Goal: Navigation & Orientation: Find specific page/section

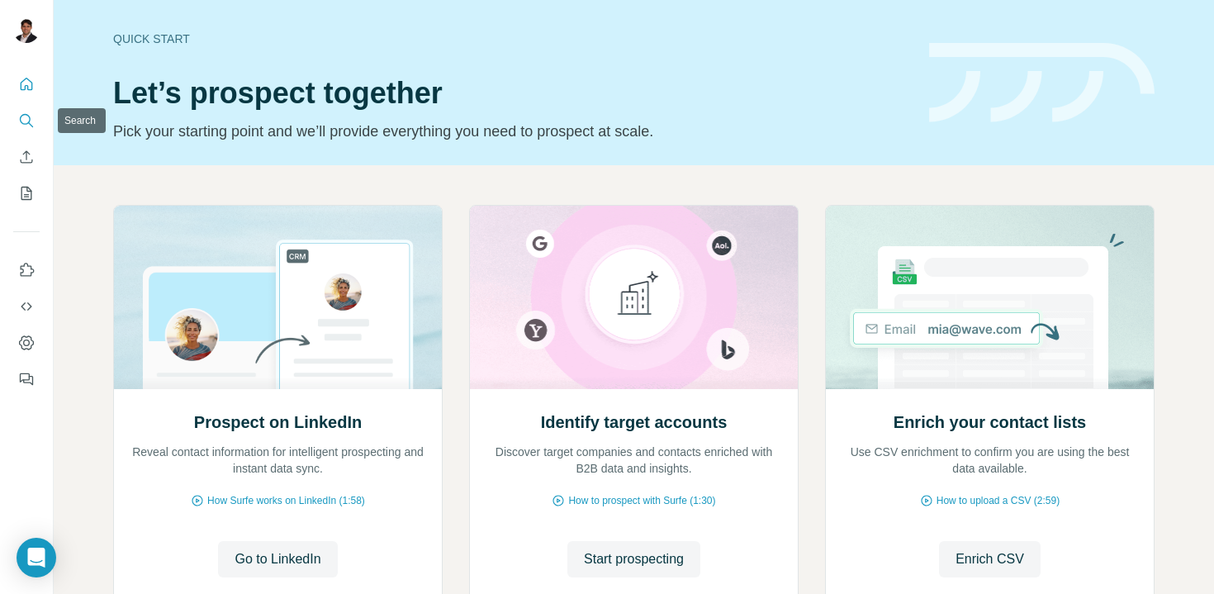
click at [24, 130] on button "Search" at bounding box center [26, 121] width 26 height 30
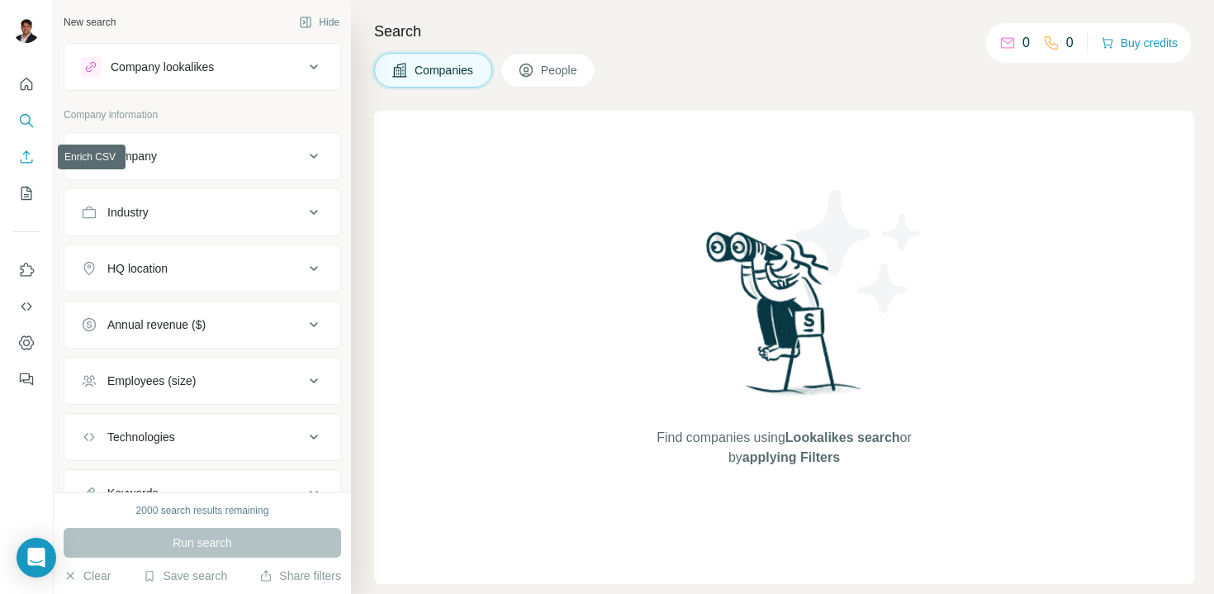
click at [26, 157] on icon "Enrich CSV" at bounding box center [27, 156] width 12 height 12
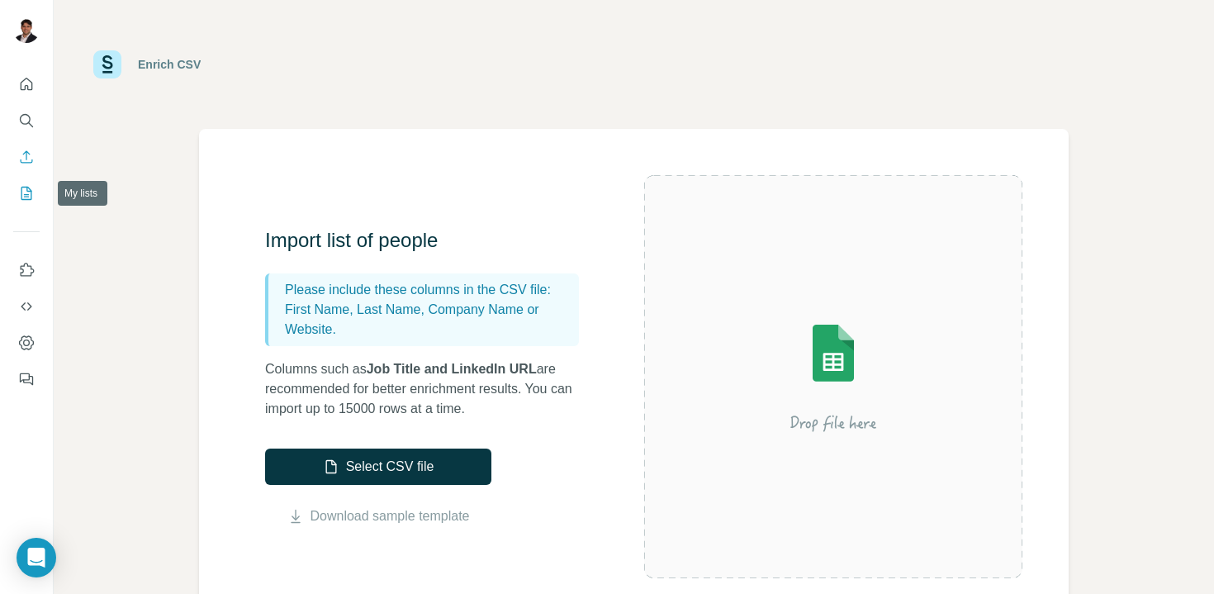
click at [24, 189] on icon "My lists" at bounding box center [26, 193] width 17 height 17
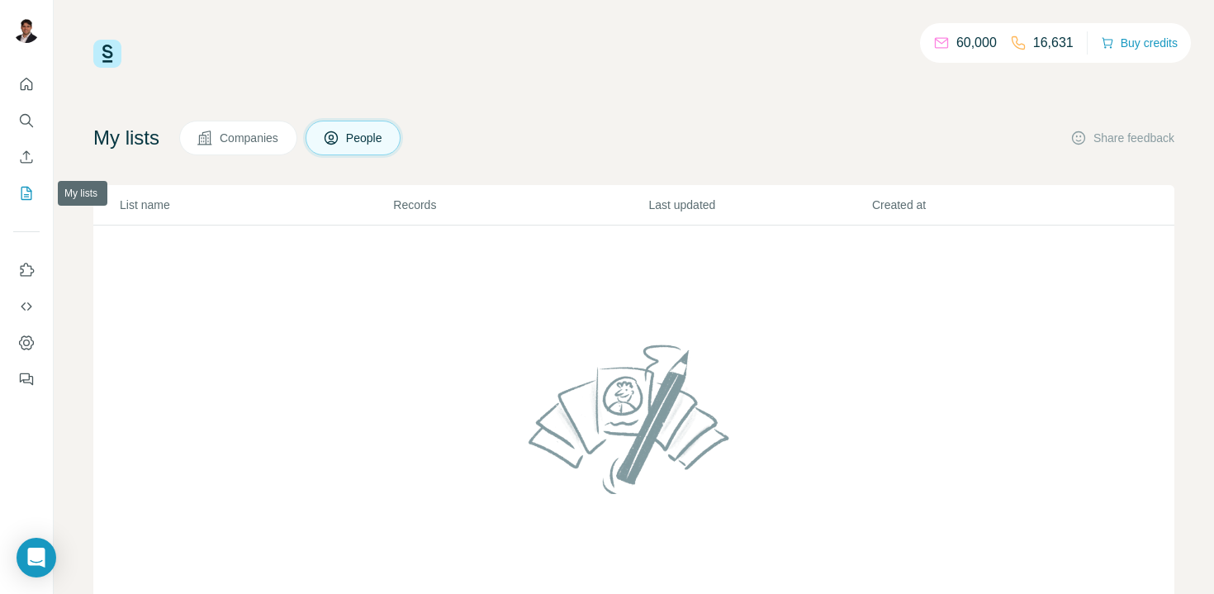
click at [24, 205] on button "My lists" at bounding box center [26, 193] width 26 height 30
